Goal: Navigation & Orientation: Find specific page/section

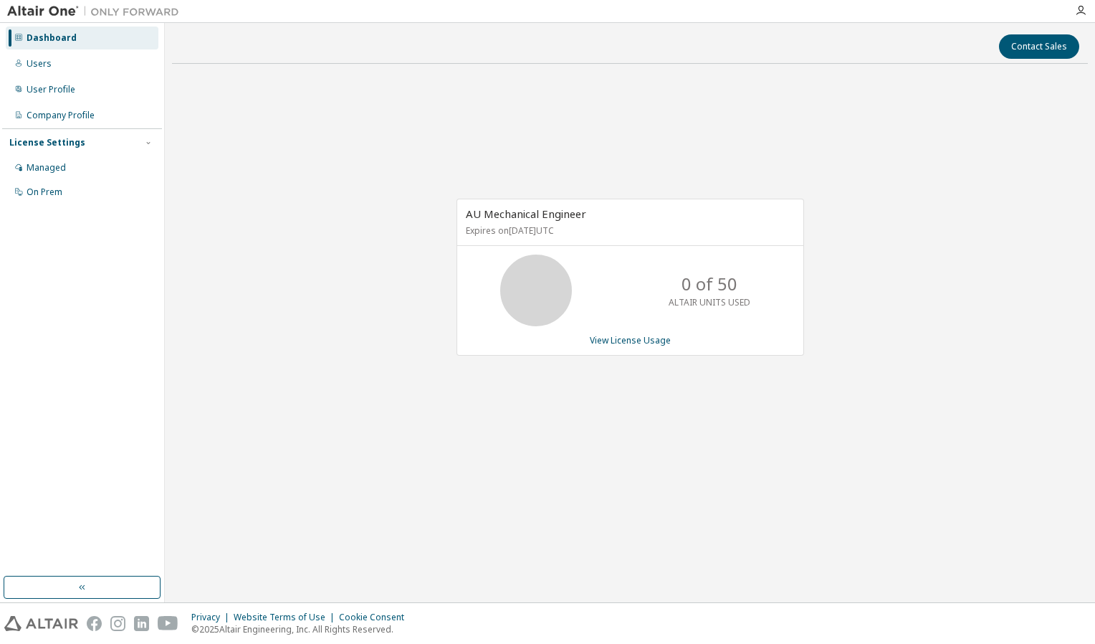
click at [374, 156] on div "AU Mechanical Engineer Expires on [DATE] UTC 0 of 50 ALTAIR UNITS USED View Lic…" at bounding box center [630, 284] width 916 height 419
click at [29, 87] on div "User Profile" at bounding box center [51, 89] width 49 height 11
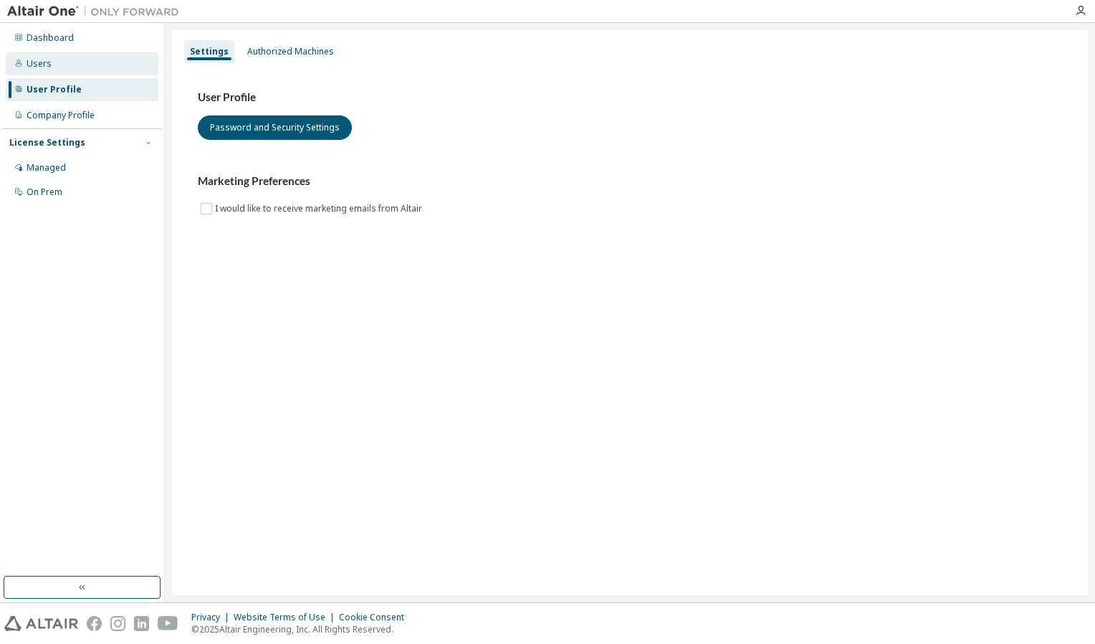
click at [42, 65] on div "Users" at bounding box center [39, 63] width 25 height 11
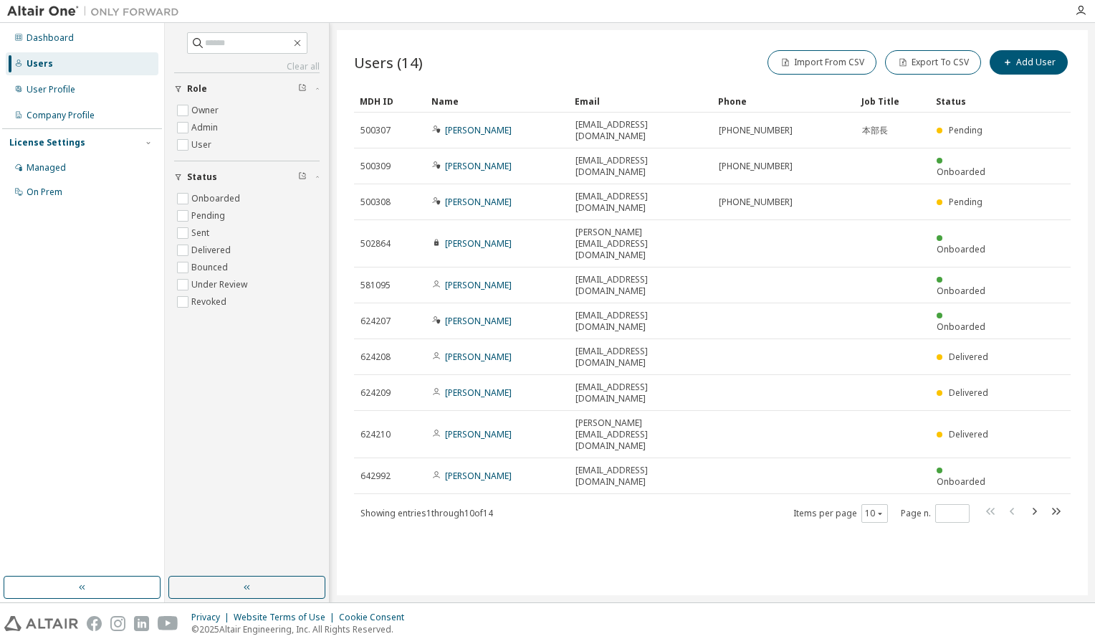
drag, startPoint x: 648, startPoint y: 231, endPoint x: 555, endPoint y: 533, distance: 315.9
click at [555, 534] on div "Users (14) Import From CSV Export To CSV Add User Clear Load Save Save As Field…" at bounding box center [712, 312] width 751 height 565
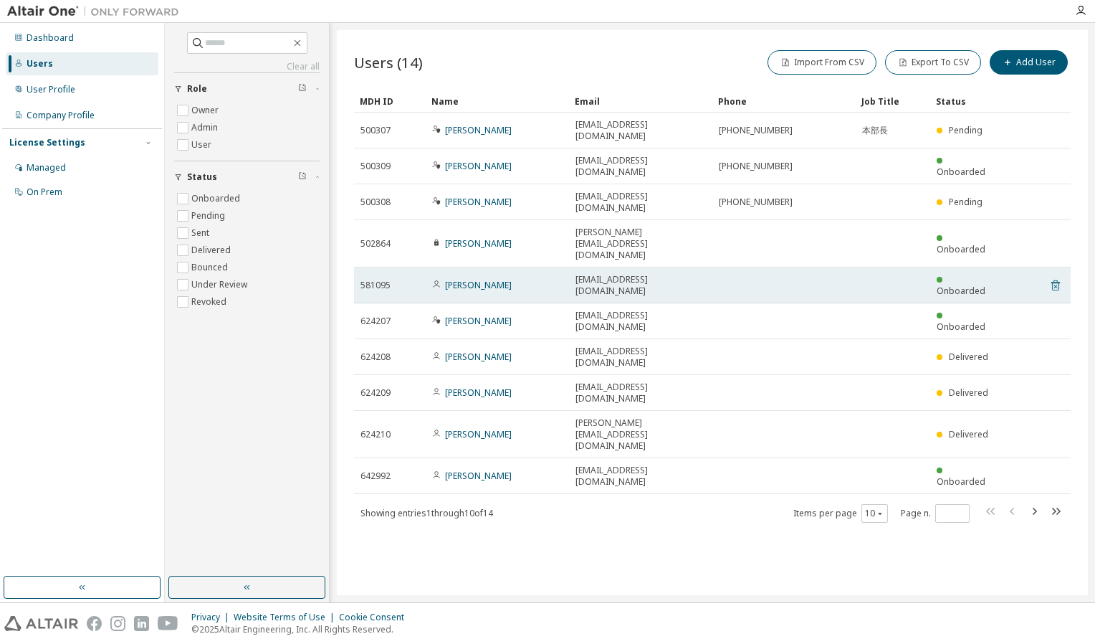
click at [1055, 280] on icon at bounding box center [1056, 285] width 9 height 11
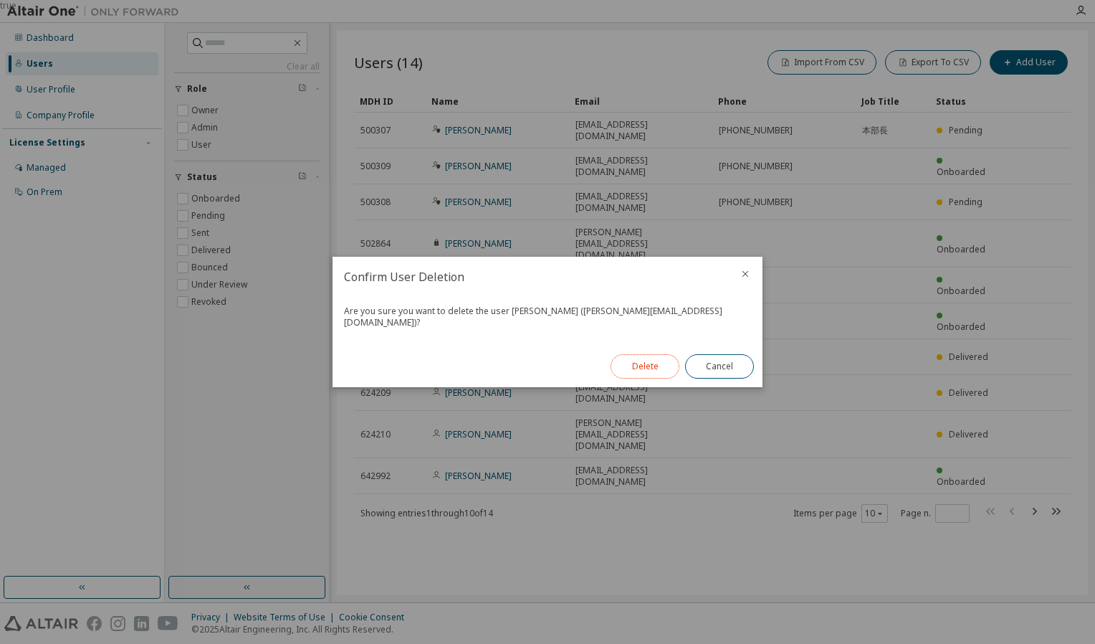
click at [634, 360] on button "Delete" at bounding box center [645, 366] width 69 height 24
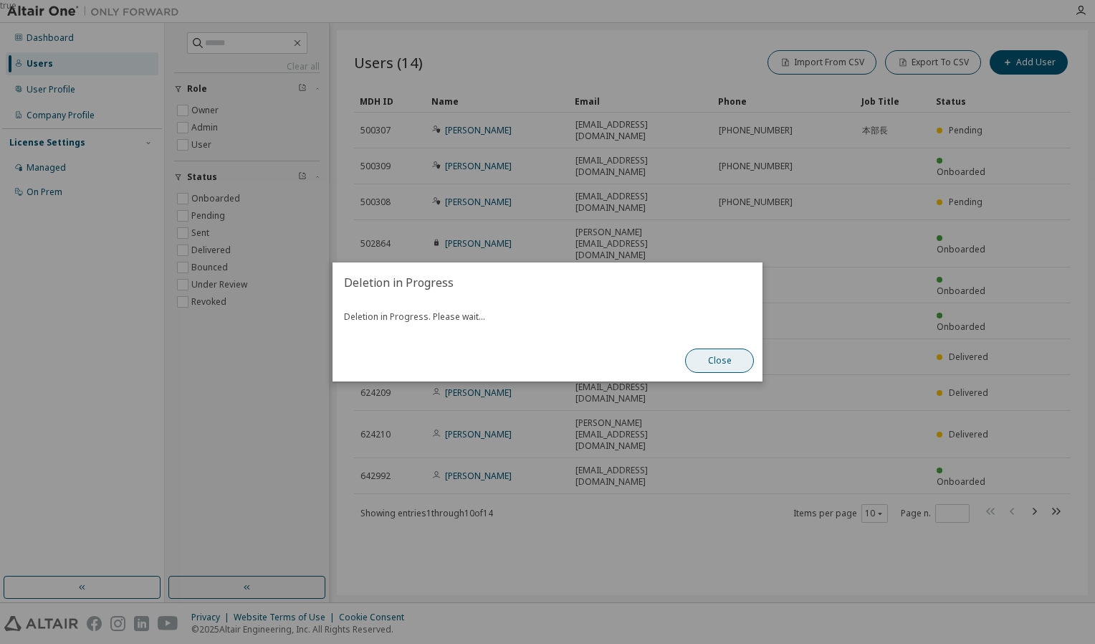
click at [712, 360] on button "Close" at bounding box center [719, 360] width 69 height 24
click at [721, 358] on button "Close" at bounding box center [719, 360] width 69 height 24
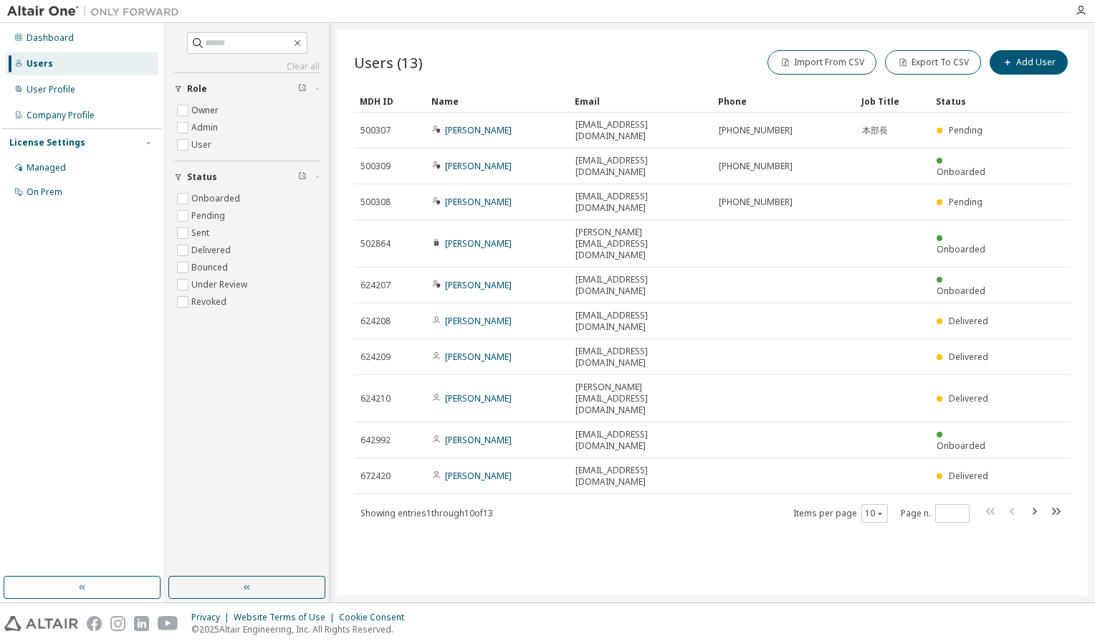
click at [508, 533] on div "Users (13) Import From CSV Export To CSV Add User Clear Load Save Save As Field…" at bounding box center [712, 312] width 751 height 565
click at [1035, 508] on icon "button" at bounding box center [1035, 511] width 4 height 7
type input "*"
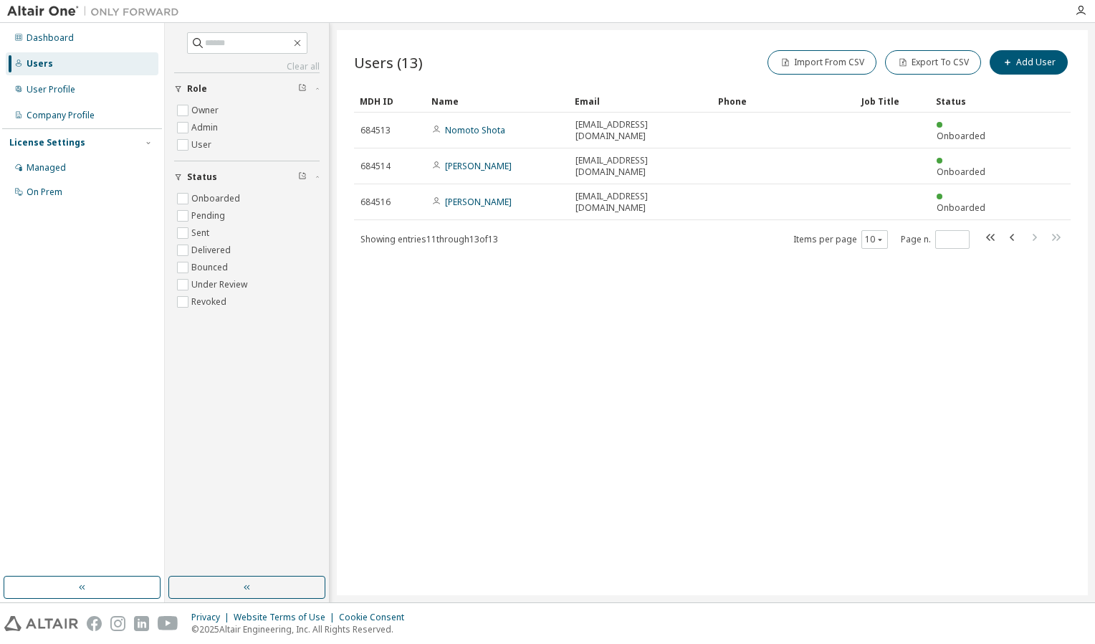
drag, startPoint x: 1035, startPoint y: 420, endPoint x: 586, endPoint y: 416, distance: 449.5
click at [586, 416] on div "Users (13) Import From CSV Export To CSV Add User Clear Load Save Save As Field…" at bounding box center [712, 312] width 751 height 565
click at [65, 90] on div "User Profile" at bounding box center [51, 89] width 49 height 11
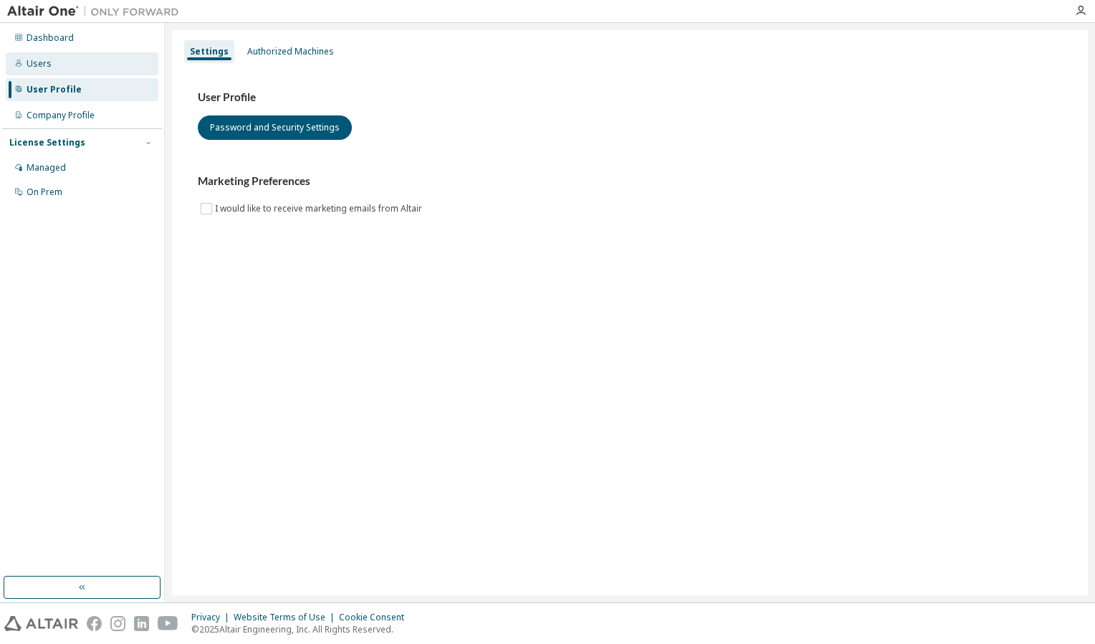
click at [43, 65] on div "Users" at bounding box center [39, 63] width 25 height 11
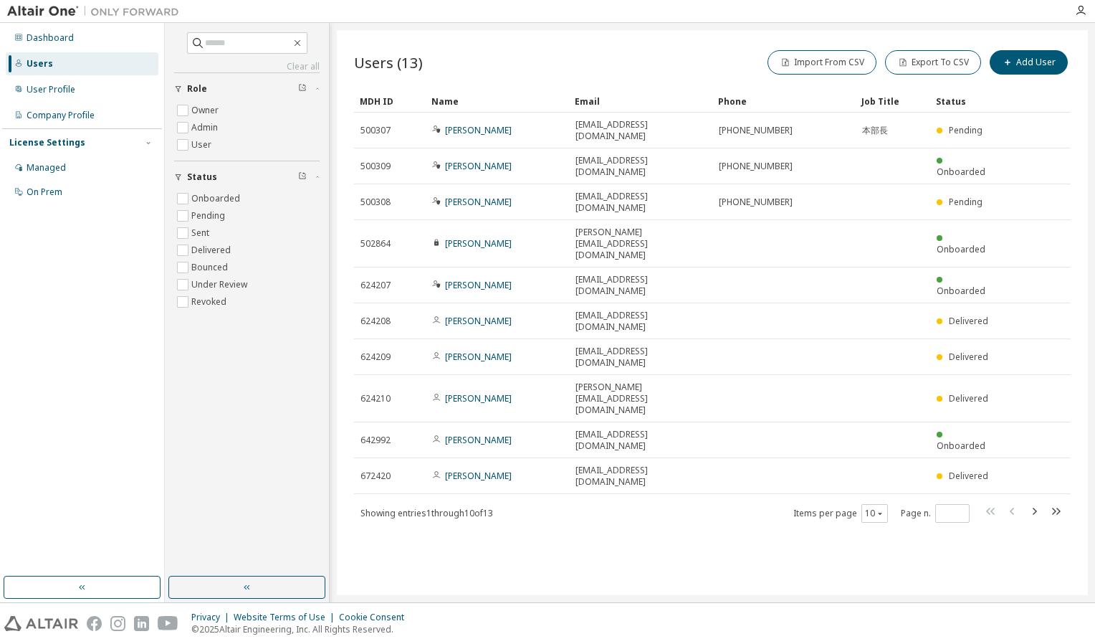
click at [465, 525] on div "Users (13) Import From CSV Export To CSV Add User Clear Load Save Save As Field…" at bounding box center [712, 312] width 751 height 565
click at [201, 131] on label "Admin" at bounding box center [205, 127] width 29 height 17
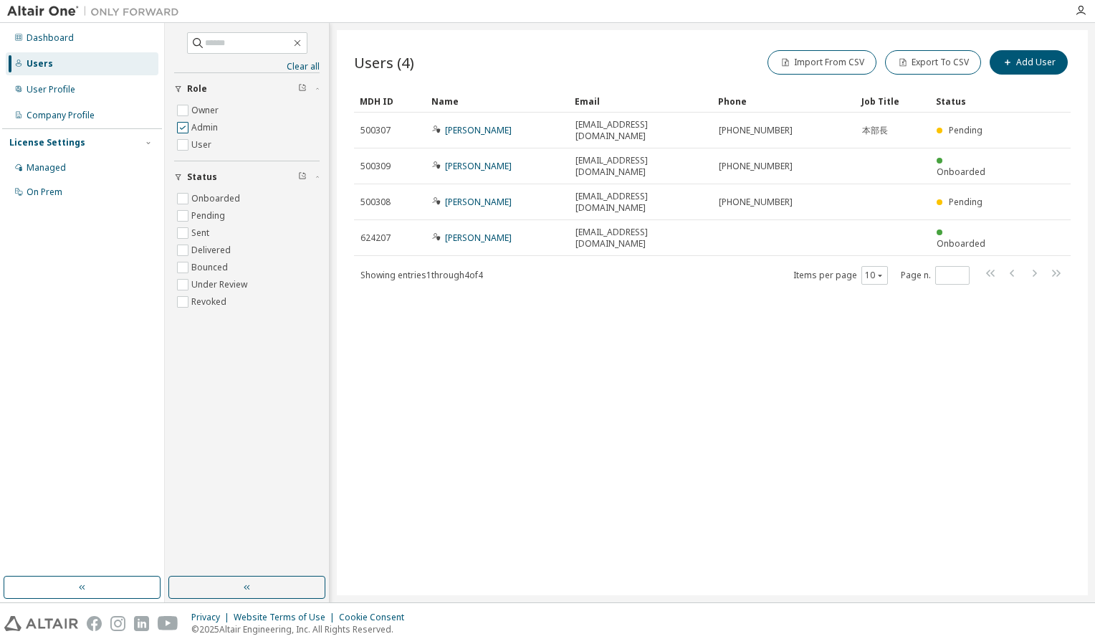
click at [206, 131] on label "Admin" at bounding box center [205, 127] width 29 height 17
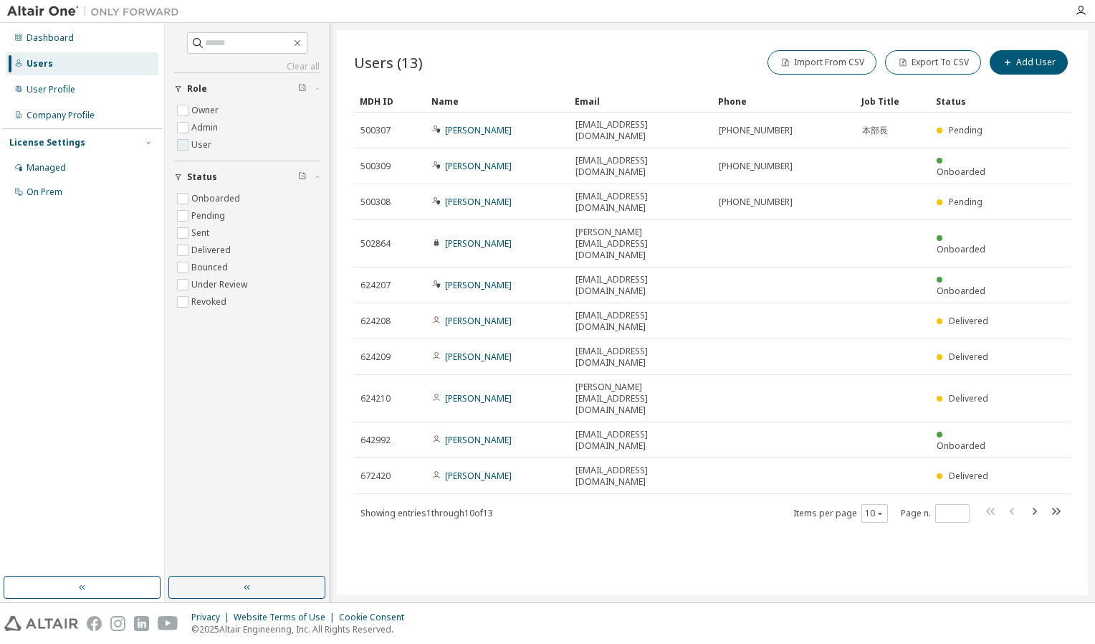
click at [201, 151] on label "User" at bounding box center [202, 144] width 23 height 17
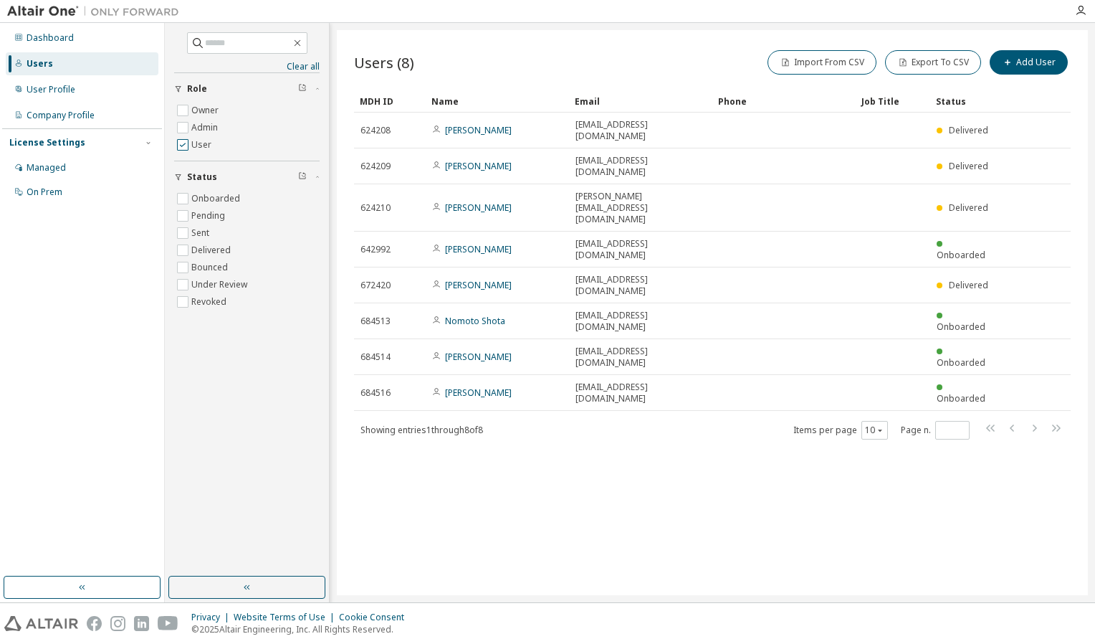
click at [201, 151] on label "User" at bounding box center [202, 144] width 23 height 17
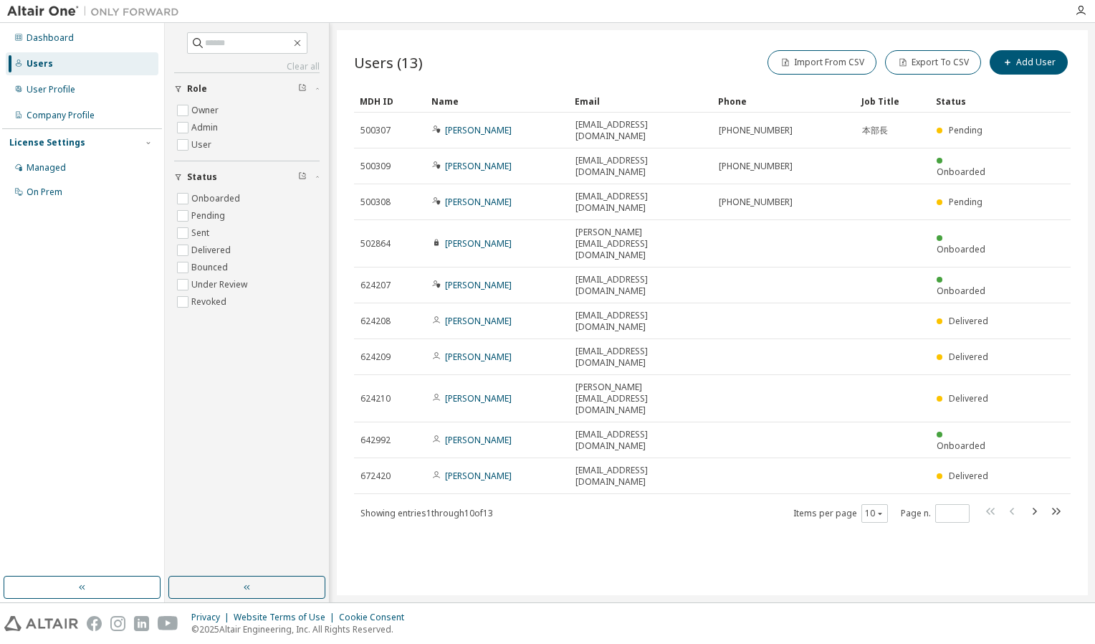
click at [528, 526] on div "Users (13) Import From CSV Export To CSV Add User Clear Load Save Save As Field…" at bounding box center [712, 312] width 751 height 565
drag, startPoint x: 1029, startPoint y: 100, endPoint x: 555, endPoint y: 62, distance: 476.1
click at [555, 62] on div "Users (13) Import From CSV Export To CSV Add User" at bounding box center [712, 62] width 717 height 30
click at [67, 87] on div "User Profile" at bounding box center [51, 89] width 49 height 11
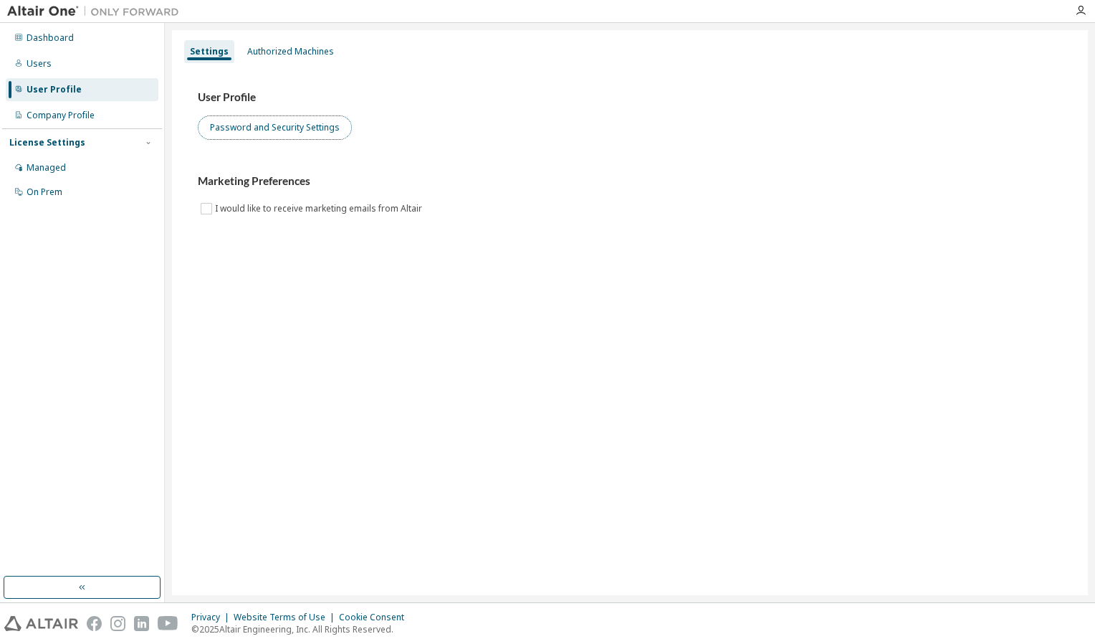
click at [280, 125] on button "Password and Security Settings" at bounding box center [275, 127] width 154 height 24
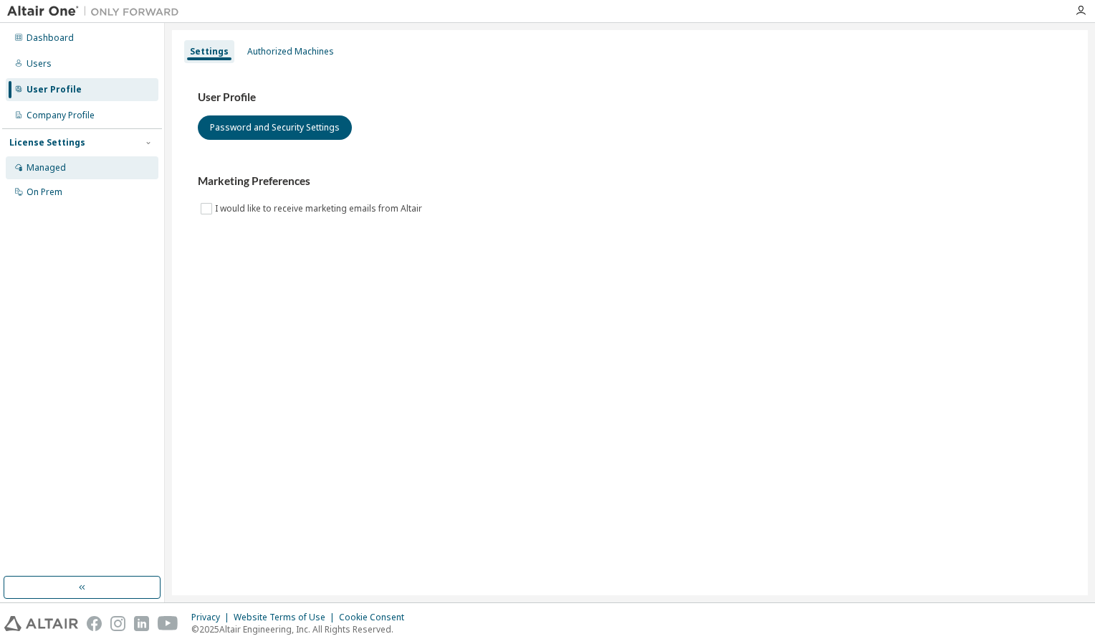
click at [80, 163] on div "Managed" at bounding box center [82, 167] width 153 height 23
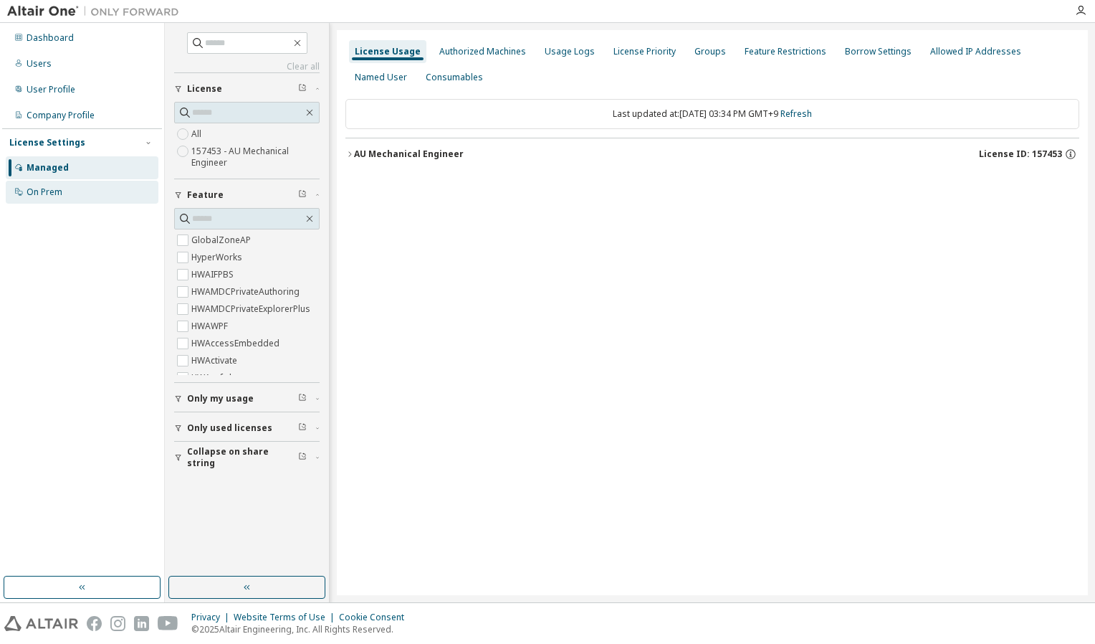
click at [87, 201] on div "On Prem" at bounding box center [82, 192] width 153 height 23
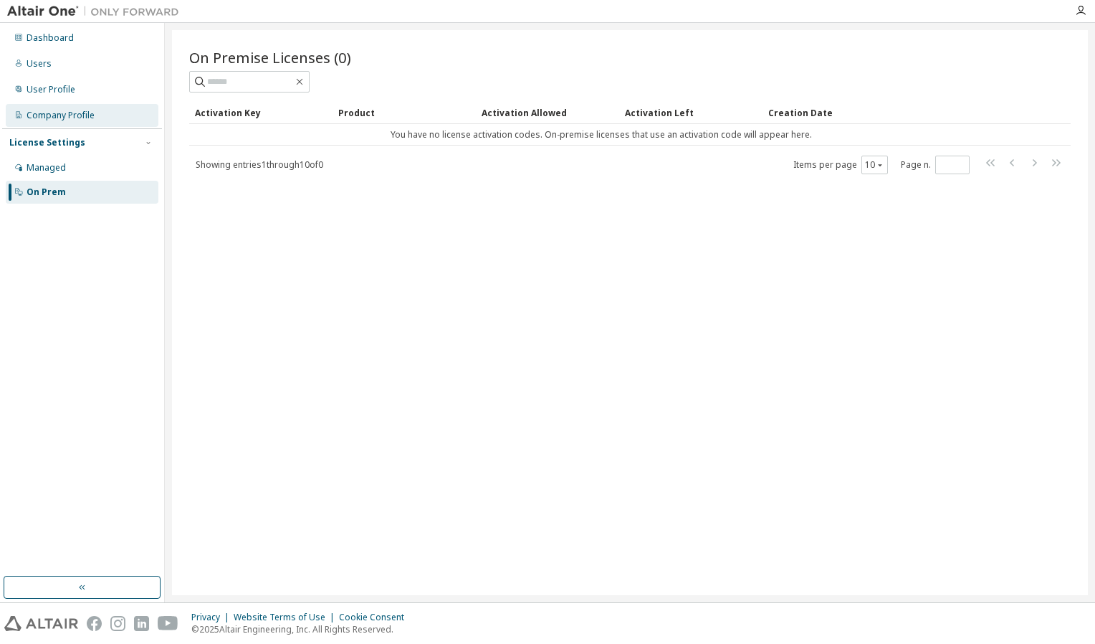
click at [74, 119] on div "Company Profile" at bounding box center [61, 115] width 68 height 11
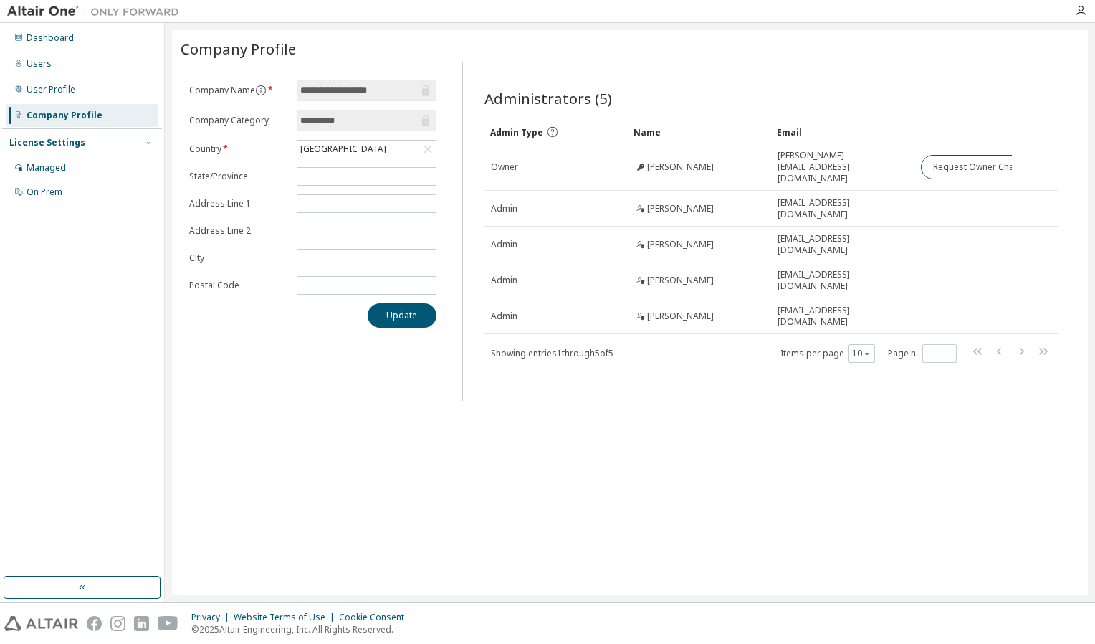
drag, startPoint x: 953, startPoint y: 606, endPoint x: 1026, endPoint y: 605, distance: 73.1
click at [1026, 605] on div "Privacy Website Terms of Use Cookie Consent © 2025 Altair Engineering, Inc. All…" at bounding box center [547, 623] width 1095 height 41
click at [994, 528] on div "**********" at bounding box center [630, 312] width 916 height 565
